Goal: Find specific page/section: Find specific page/section

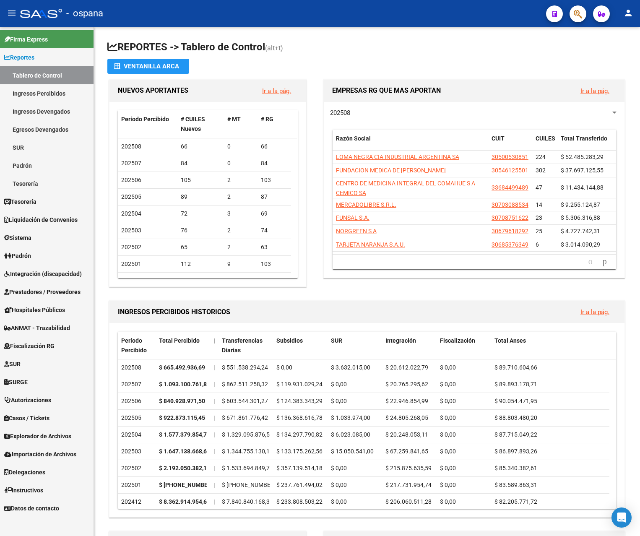
click at [52, 91] on link "Ingresos Percibidos" at bounding box center [47, 93] width 94 height 18
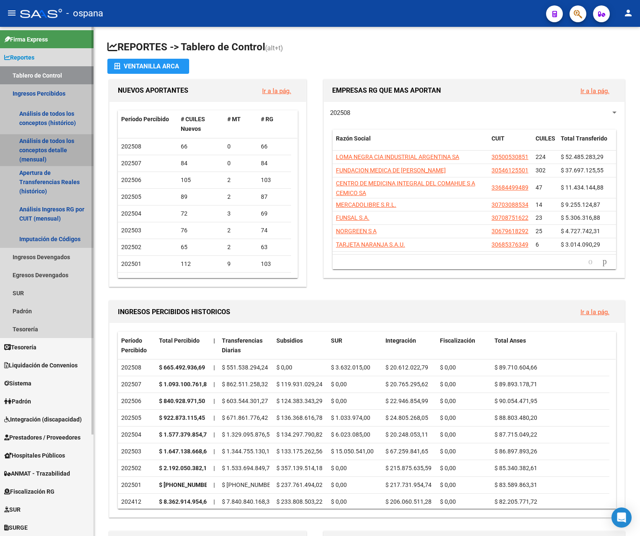
click at [50, 142] on link "Análisis de todos los conceptos detalle (mensual)" at bounding box center [47, 150] width 94 height 32
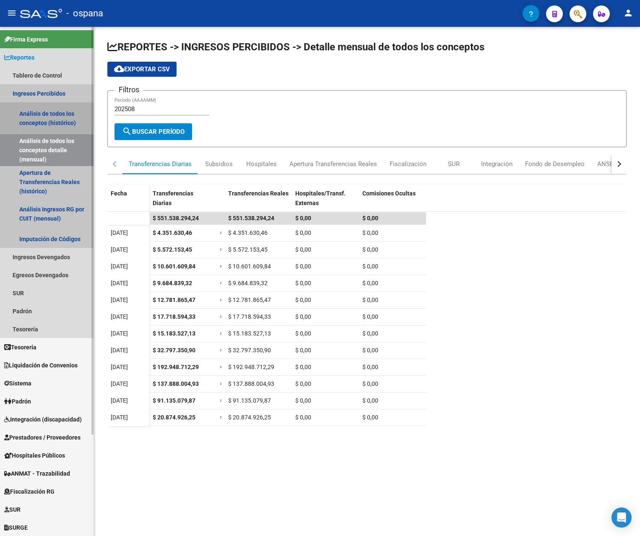
click at [52, 117] on link "Análisis de todos los conceptos (histórico)" at bounding box center [47, 118] width 94 height 32
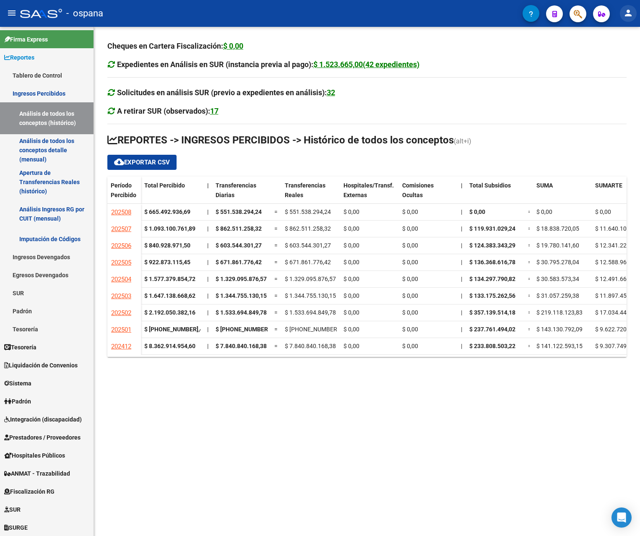
click at [628, 13] on mat-icon "person" at bounding box center [628, 13] width 10 height 10
click at [619, 54] on button "exit_to_app Salir" at bounding box center [610, 55] width 51 height 20
